Goal: Transaction & Acquisition: Purchase product/service

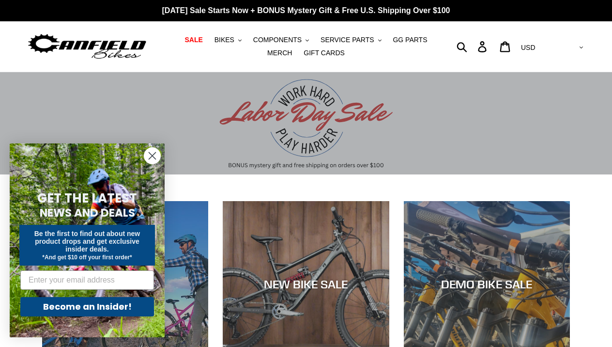
click at [153, 155] on icon "Close dialog" at bounding box center [152, 156] width 7 height 7
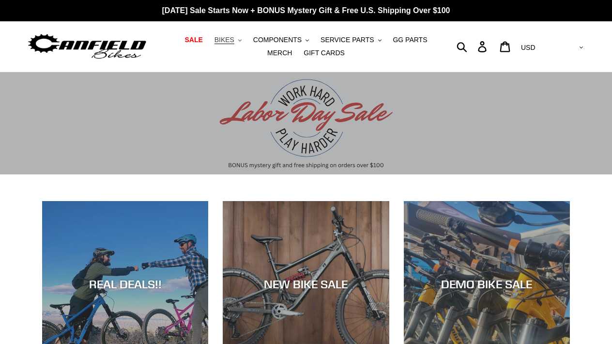
click at [243, 38] on button "BIKES .cls-1{fill:#231f20}" at bounding box center [228, 39] width 37 height 13
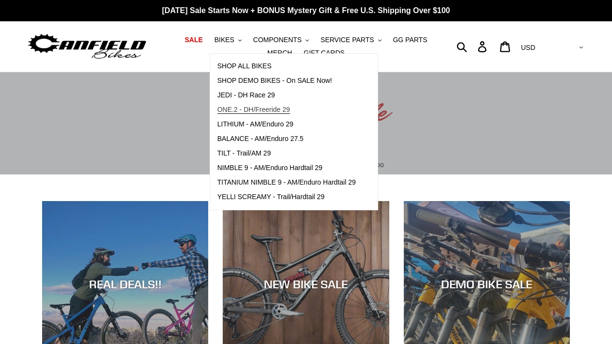
click at [278, 109] on span "ONE.2 - DH/Freeride 29" at bounding box center [253, 110] width 73 height 8
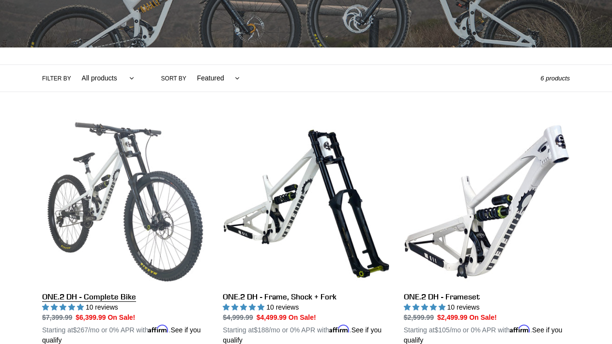
scroll to position [171, 0]
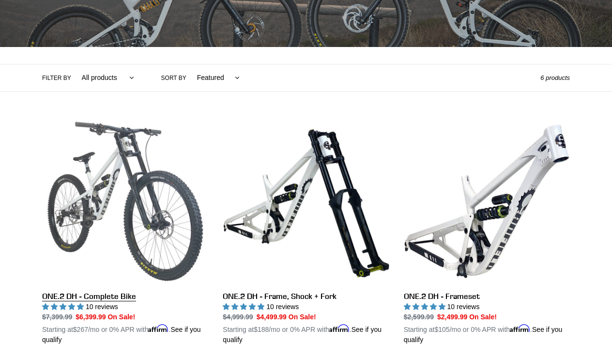
click at [127, 296] on link "ONE.2 DH - Complete Bike" at bounding box center [125, 231] width 166 height 227
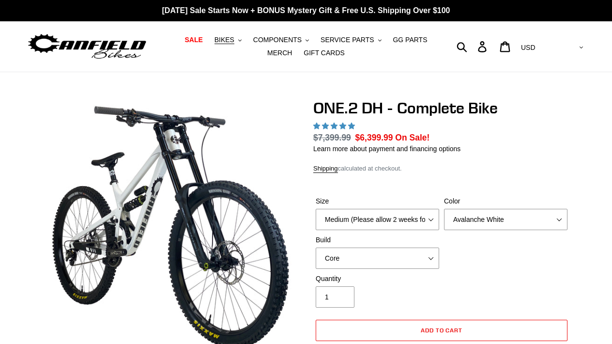
select select "highest-rating"
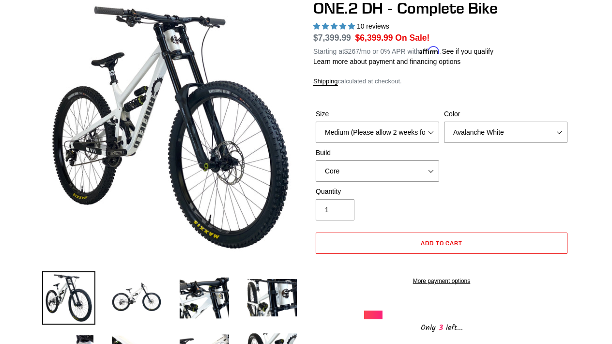
scroll to position [119, 0]
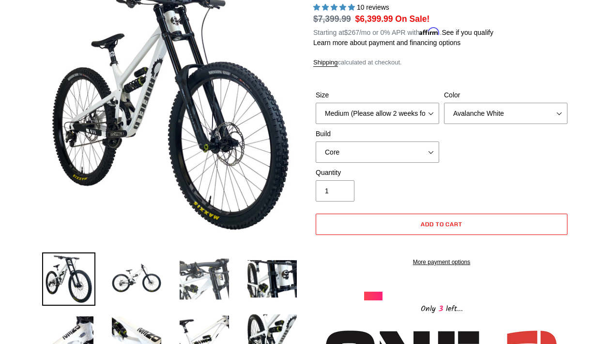
click at [193, 284] on img at bounding box center [204, 278] width 53 height 53
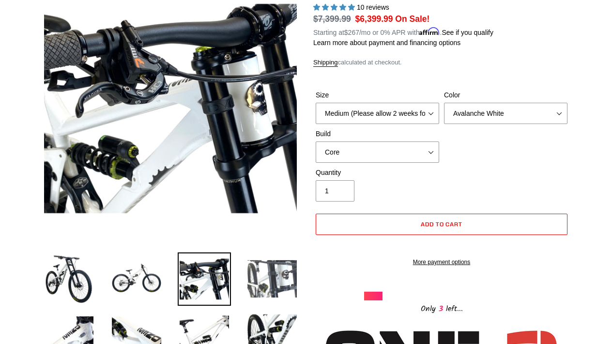
click at [255, 277] on img at bounding box center [272, 278] width 53 height 53
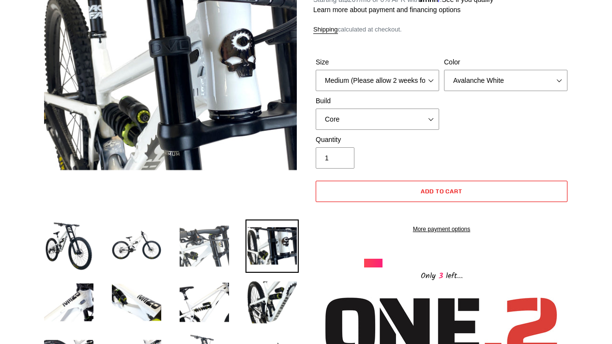
scroll to position [160, 0]
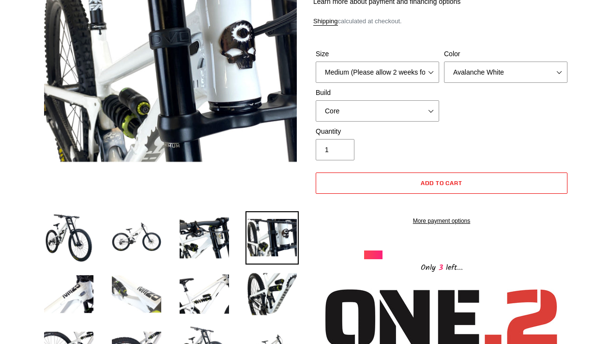
click at [146, 305] on img at bounding box center [136, 293] width 53 height 53
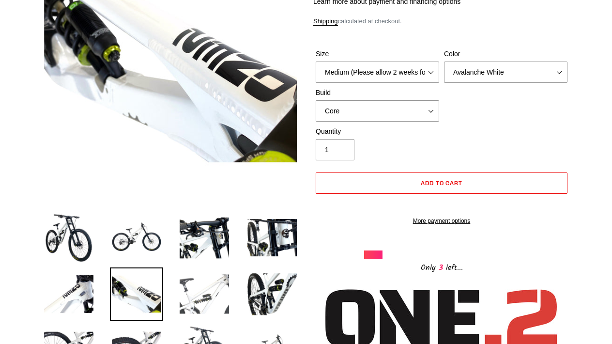
click at [194, 294] on img at bounding box center [204, 293] width 53 height 53
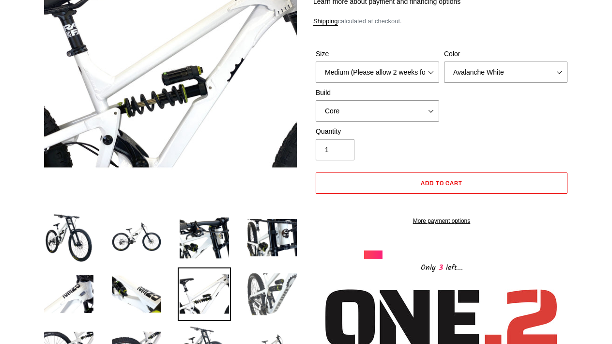
click at [250, 298] on img at bounding box center [272, 293] width 53 height 53
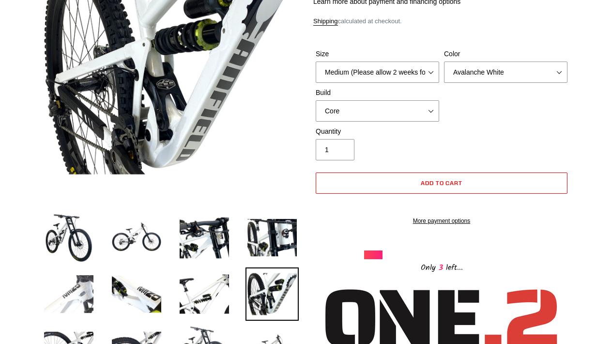
click at [78, 303] on img at bounding box center [68, 293] width 53 height 53
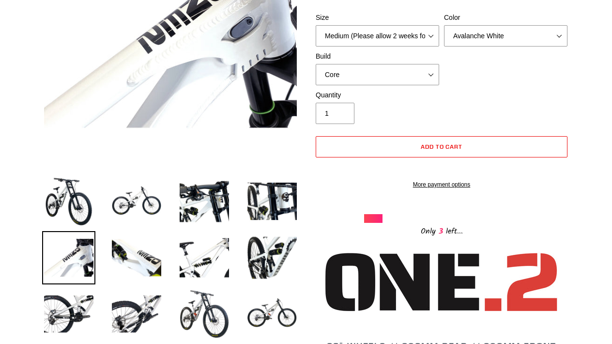
scroll to position [197, 0]
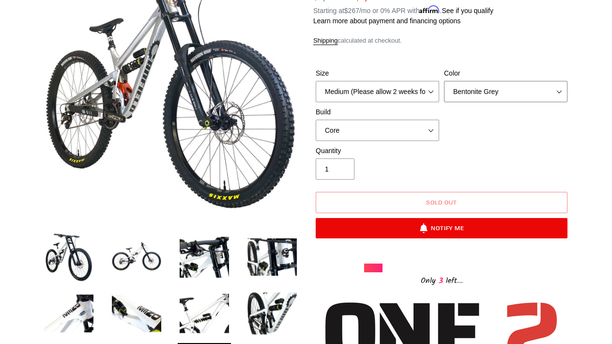
scroll to position [135, 0]
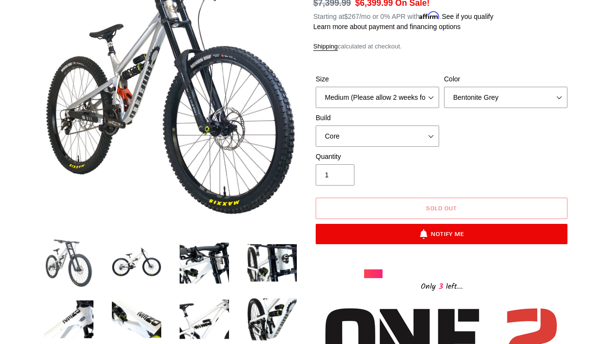
click at [64, 255] on img at bounding box center [68, 262] width 53 height 53
select select "Avalanche White"
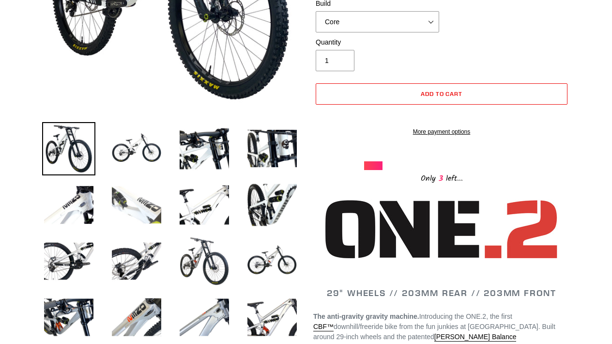
scroll to position [263, 0]
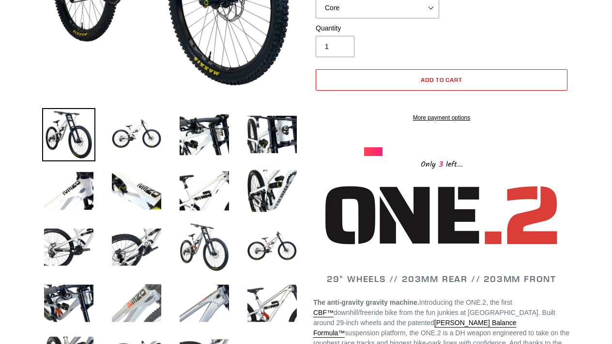
click at [131, 310] on img at bounding box center [136, 303] width 53 height 53
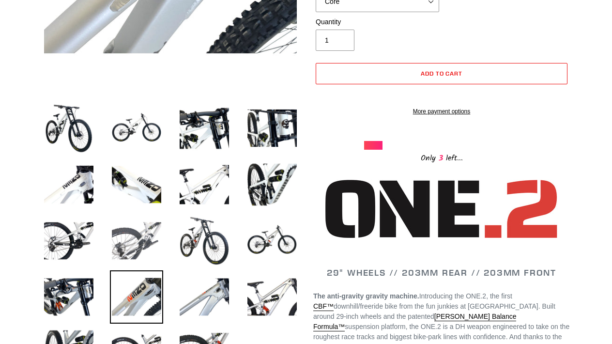
scroll to position [279, 0]
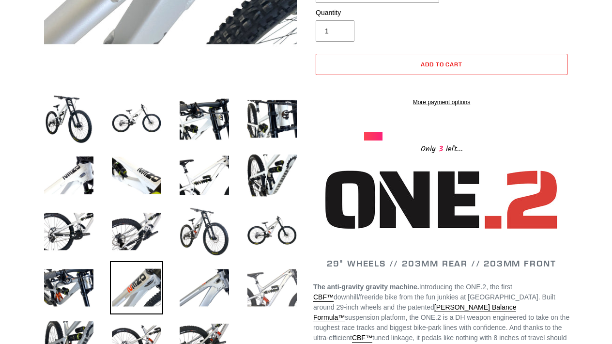
click at [252, 291] on img at bounding box center [272, 287] width 53 height 53
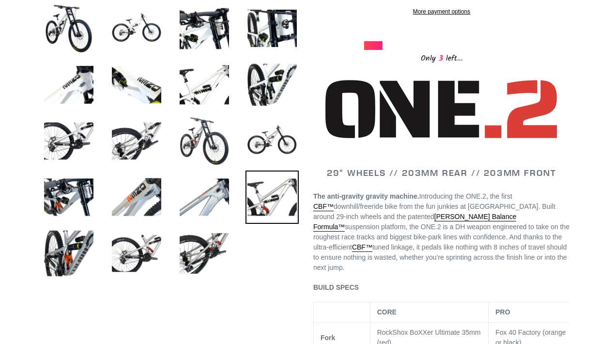
scroll to position [371, 0]
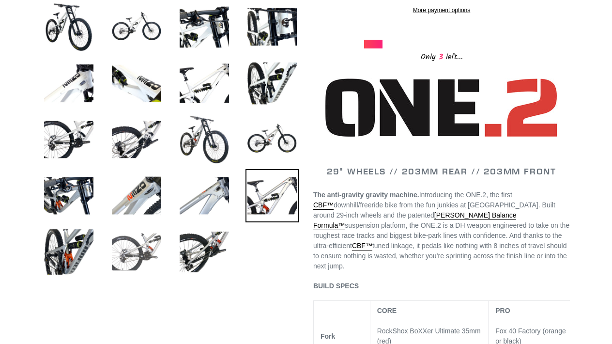
click at [141, 254] on img at bounding box center [136, 251] width 53 height 53
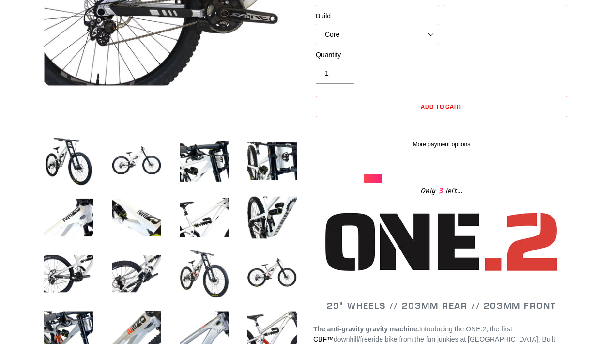
scroll to position [238, 0]
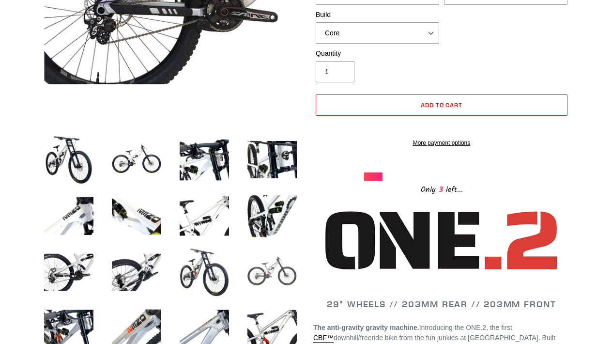
click at [257, 283] on img at bounding box center [272, 272] width 53 height 53
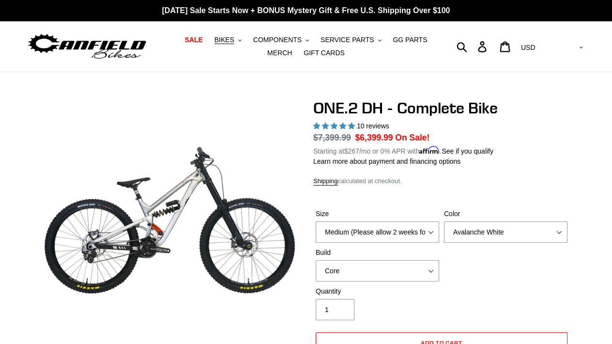
scroll to position [0, 0]
click at [234, 38] on span "BIKES" at bounding box center [225, 40] width 20 height 8
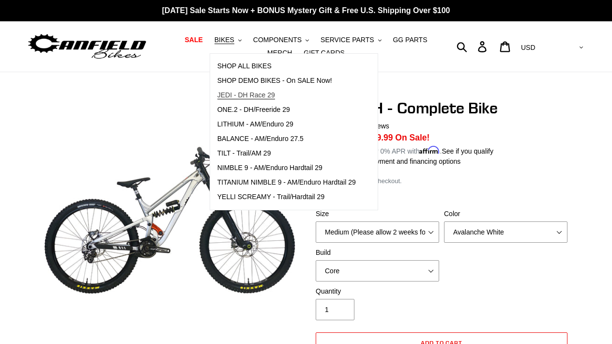
click at [244, 96] on span "JEDI - DH Race 29" at bounding box center [246, 95] width 58 height 8
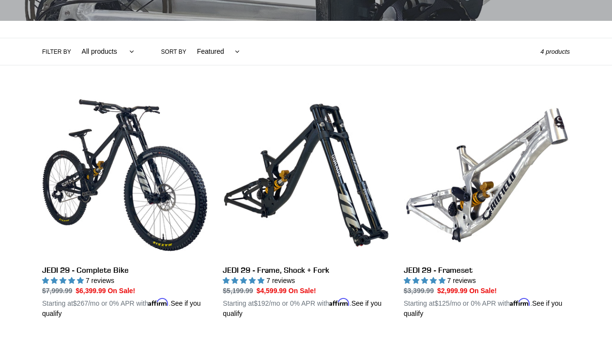
scroll to position [197, 0]
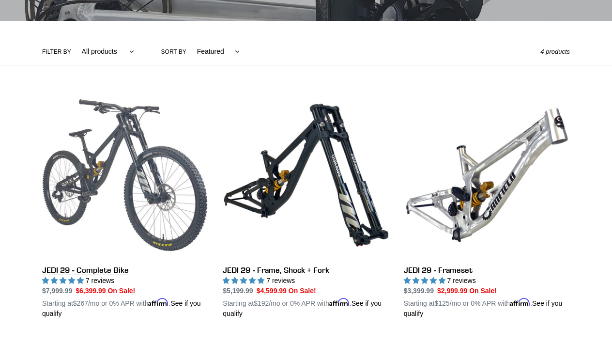
click at [111, 274] on link "JEDI 29 - Complete Bike" at bounding box center [125, 205] width 166 height 227
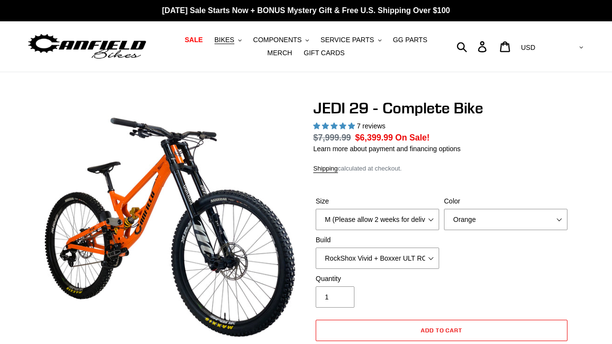
select select "highest-rating"
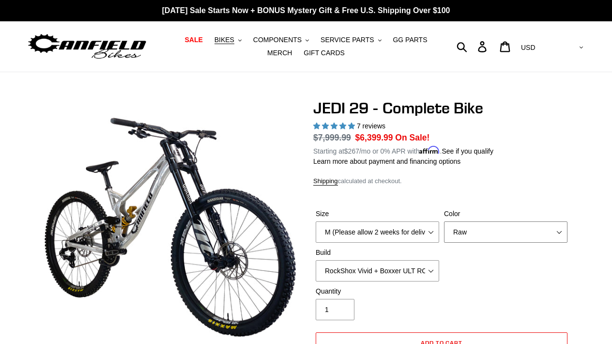
select select "Stealth Black"
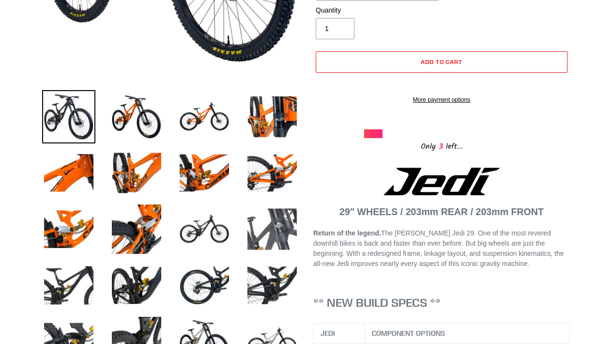
scroll to position [284, 0]
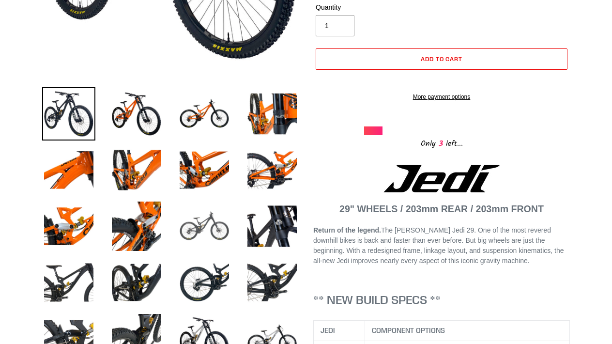
click at [203, 217] on img at bounding box center [204, 226] width 53 height 53
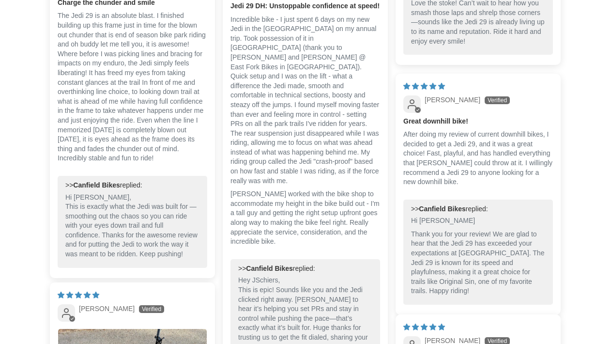
scroll to position [2715, 0]
